Goal: Find specific page/section: Locate a particular part of the current website

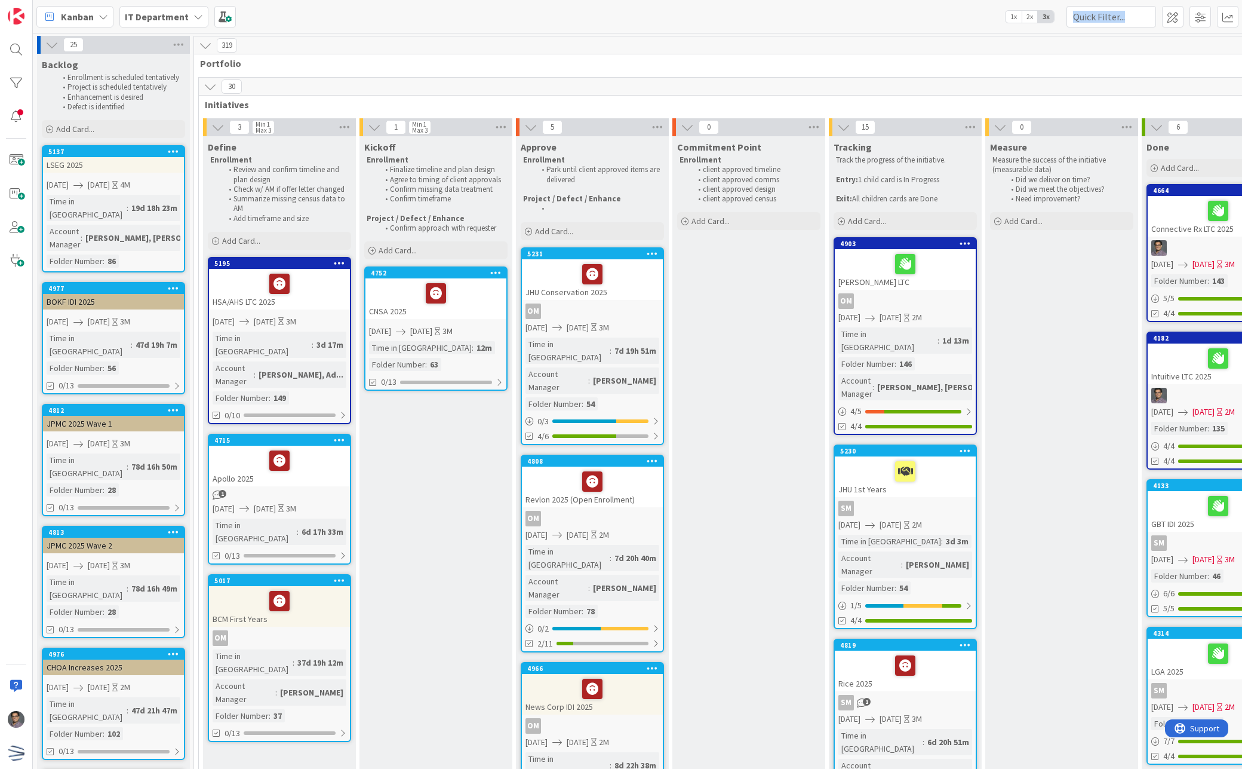
drag, startPoint x: 762, startPoint y: 12, endPoint x: 1162, endPoint y: -249, distance: 477.8
click at [1162, 0] on html "Kanban IT Department 1x 2x 3x 25 Backlog Enrollment is scheduled tentatively Pr…" at bounding box center [621, 384] width 1242 height 769
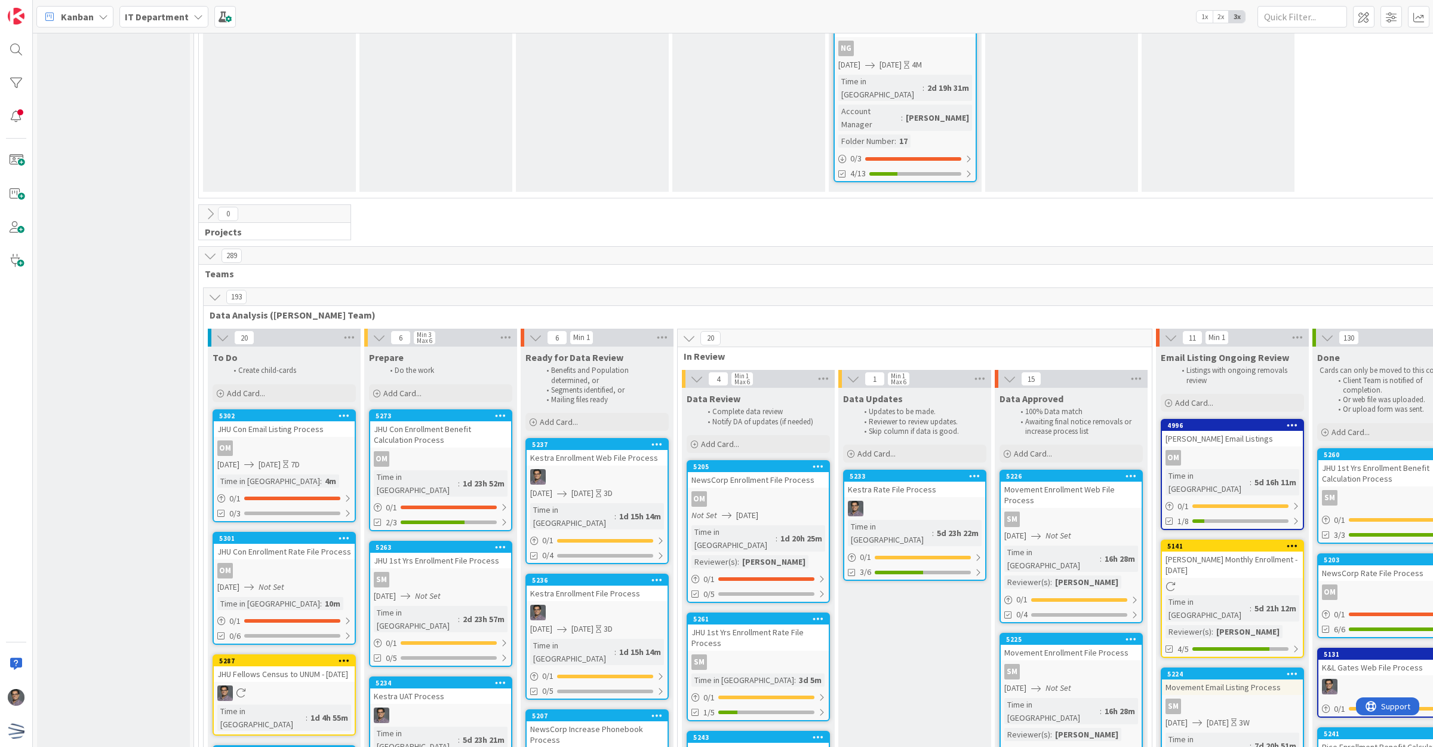
scroll to position [2970, 0]
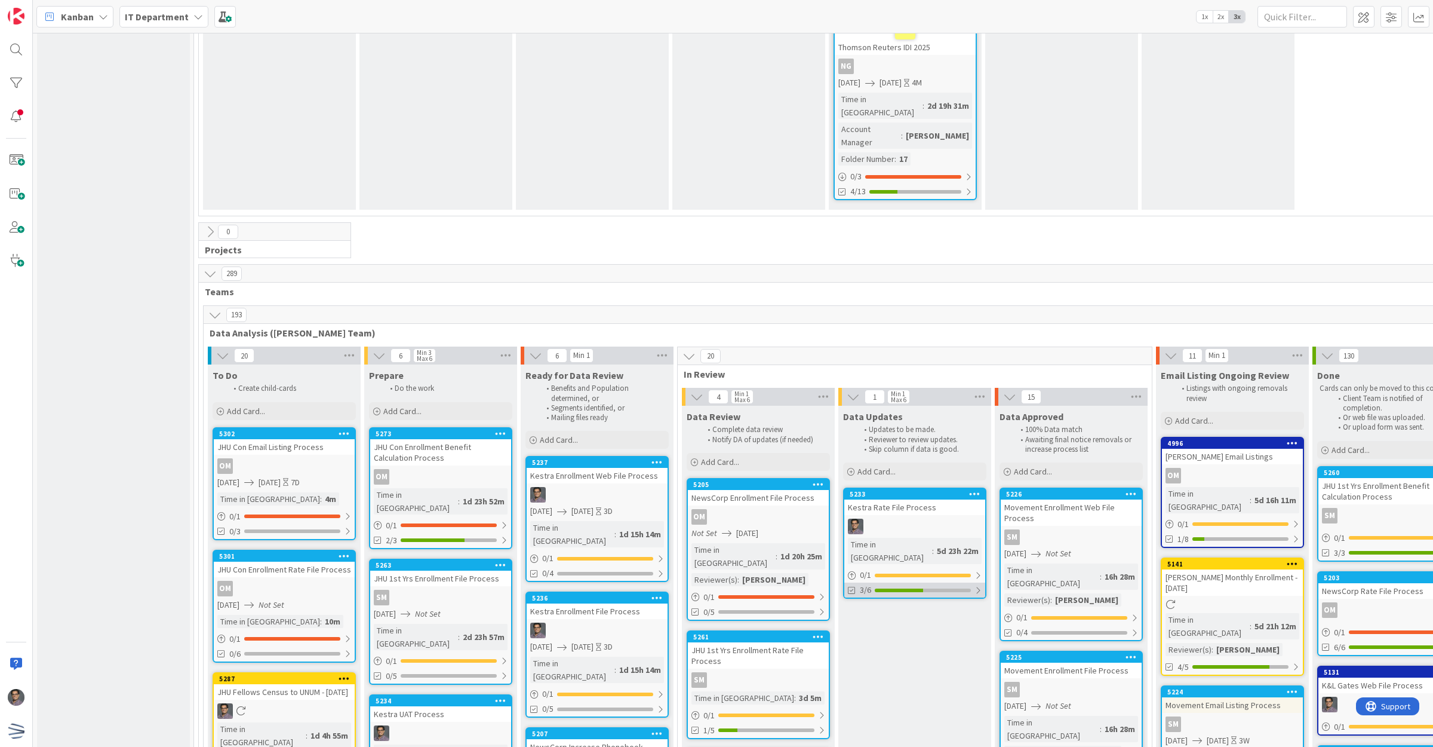
click at [966, 582] on div "3/6" at bounding box center [915, 589] width 141 height 15
